Goal: Task Accomplishment & Management: Manage account settings

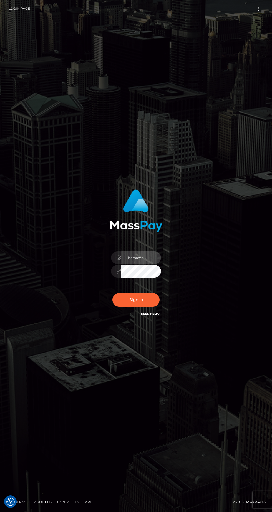
click at [140, 264] on input "text" at bounding box center [141, 257] width 40 height 12
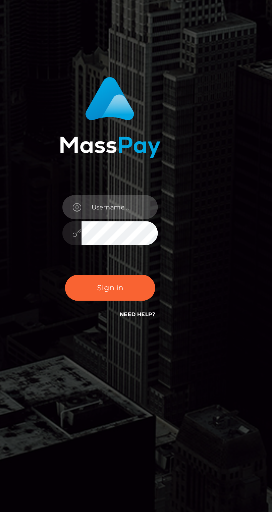
type input "[EMAIL_ADDRESS][DOMAIN_NAME]"
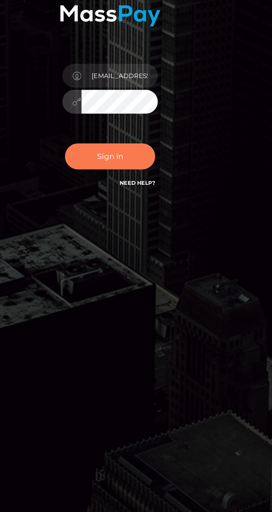
click at [145, 307] on button "Sign in" at bounding box center [135, 300] width 47 height 14
